Goal: Navigation & Orientation: Go to known website

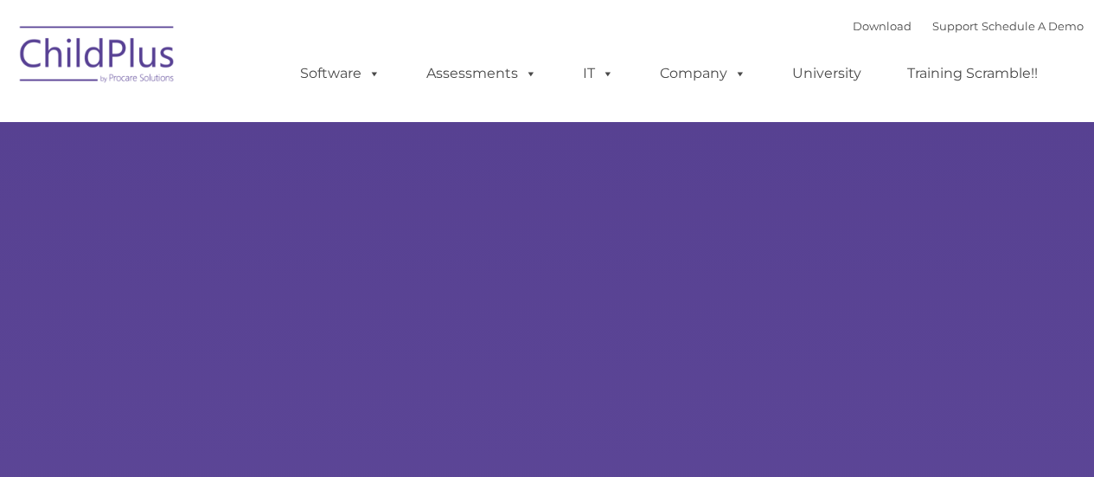
type input ""
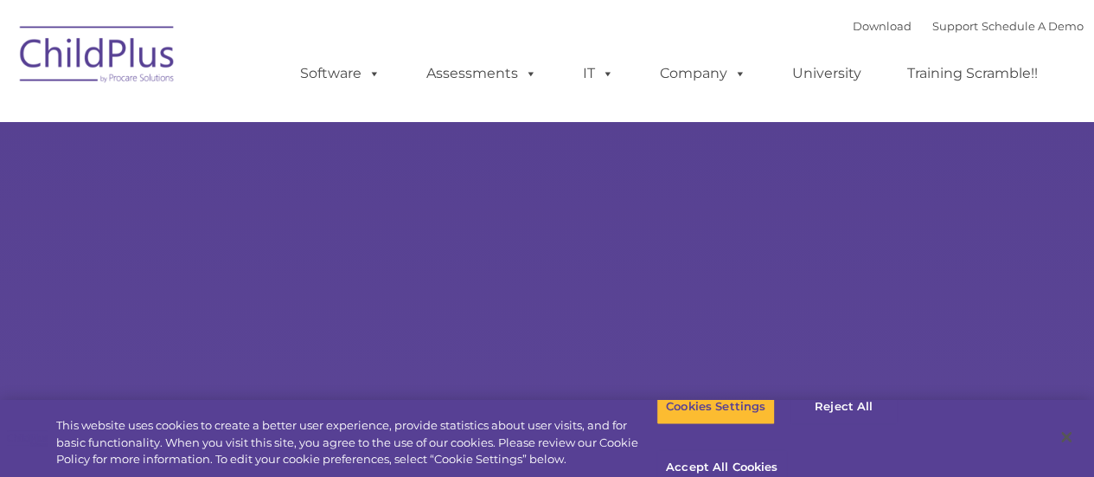
select select "MEDIUM"
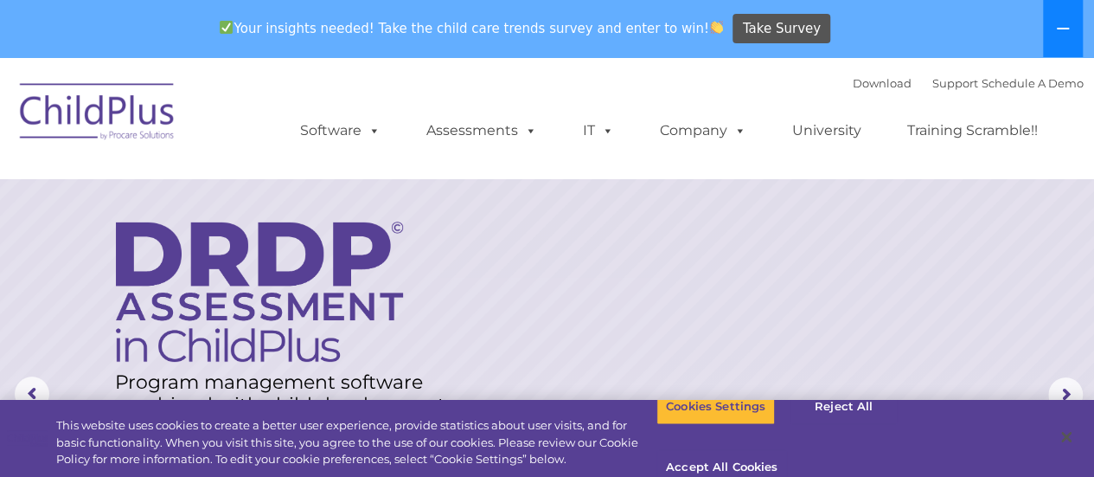
click at [1063, 25] on icon at bounding box center [1063, 29] width 14 height 14
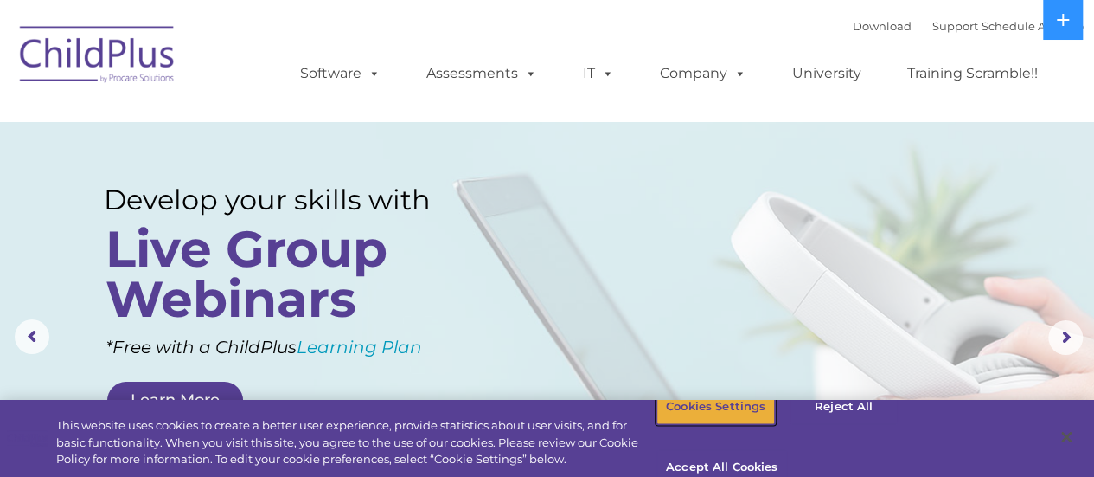
click at [741, 425] on button "Cookies Settings" at bounding box center [716, 406] width 119 height 36
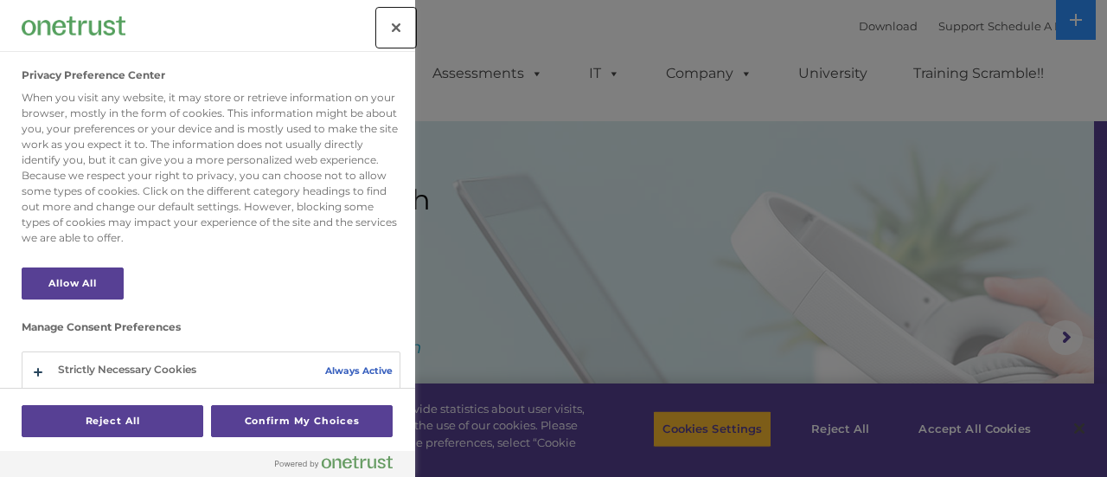
click at [393, 27] on button "Close" at bounding box center [396, 28] width 38 height 38
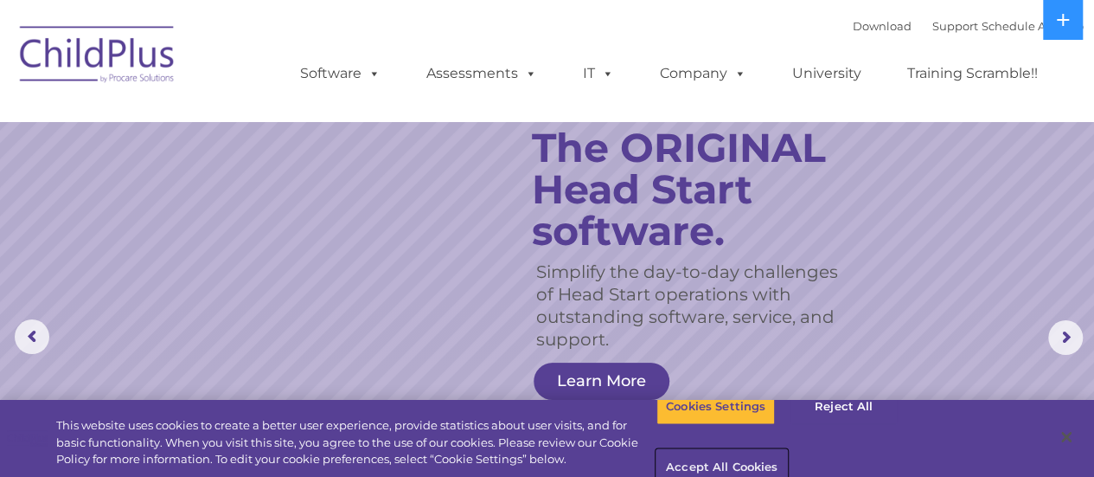
click at [787, 450] on button "Accept All Cookies" at bounding box center [722, 468] width 131 height 36
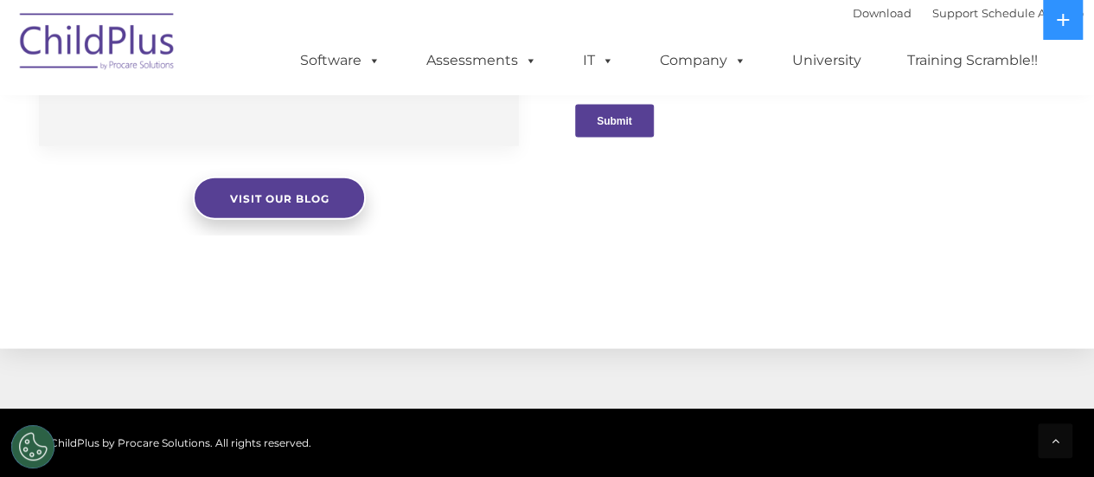
scroll to position [1282, 0]
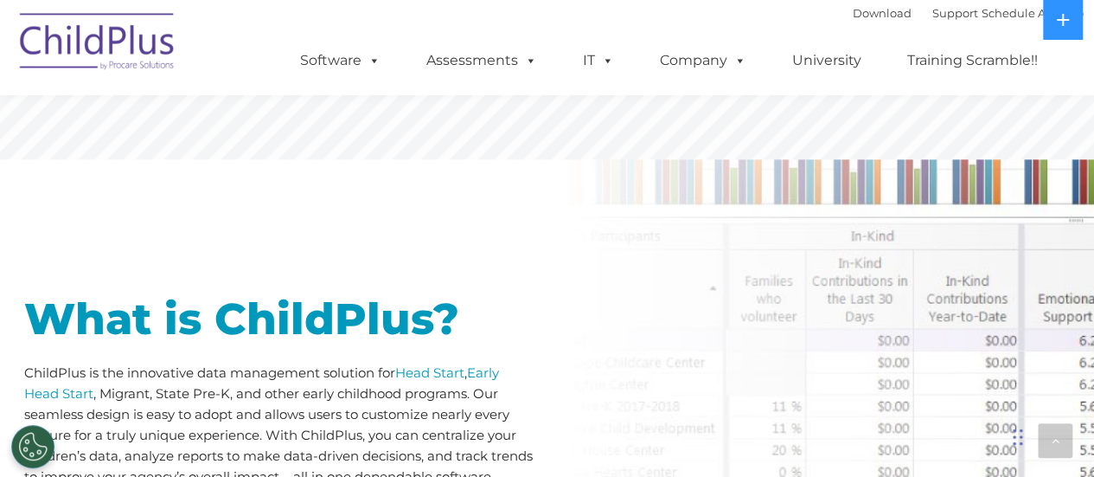
scroll to position [677, 0]
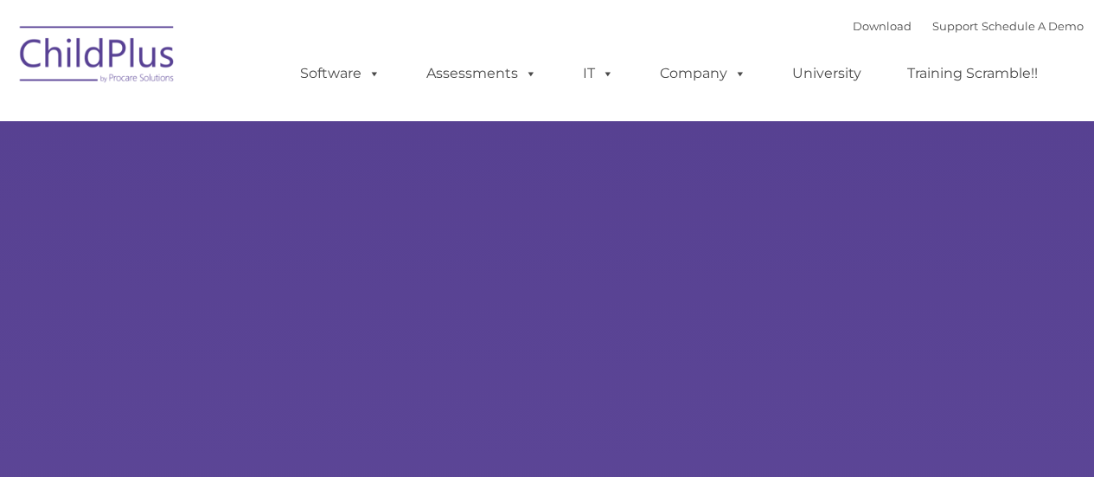
type input ""
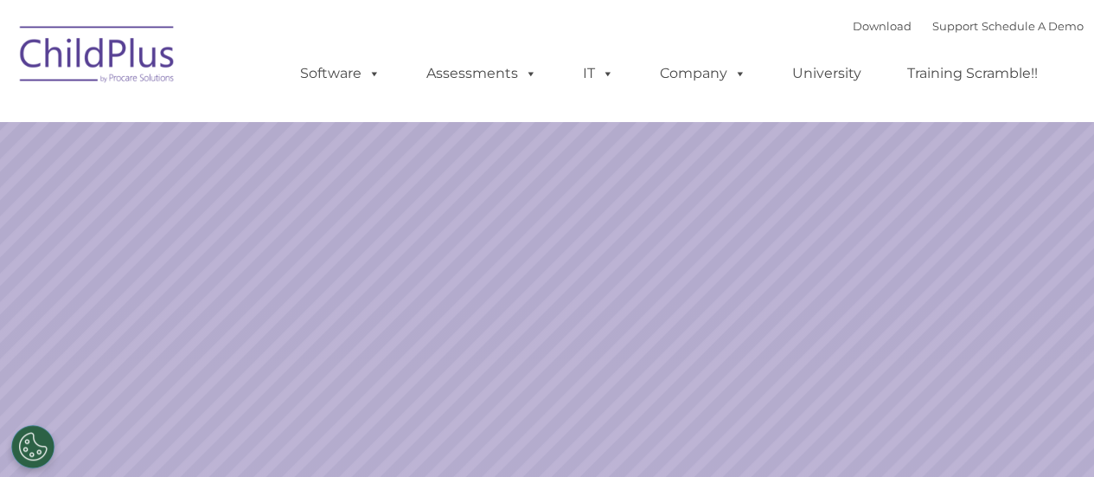
select select "MEDIUM"
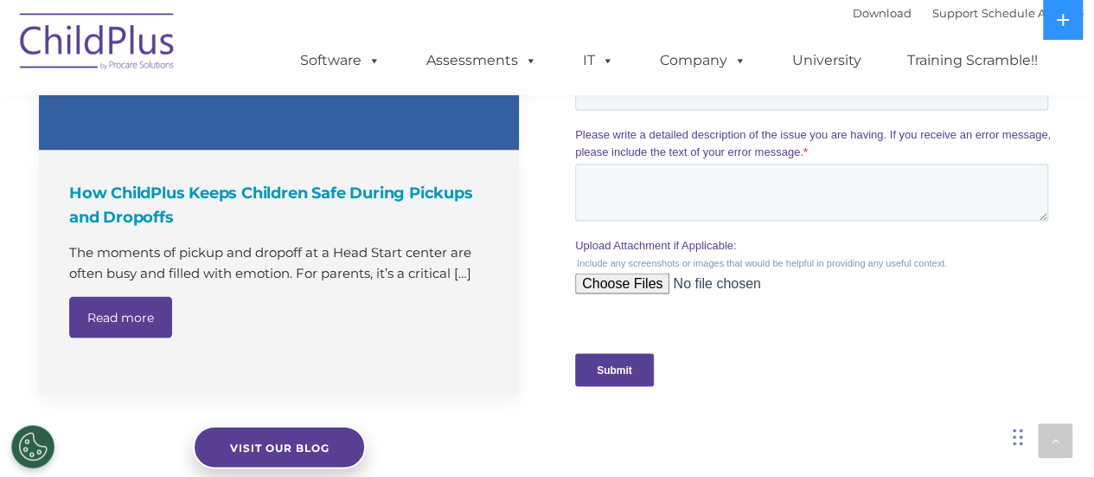
scroll to position [1616, 0]
